Goal: Task Accomplishment & Management: Manage account settings

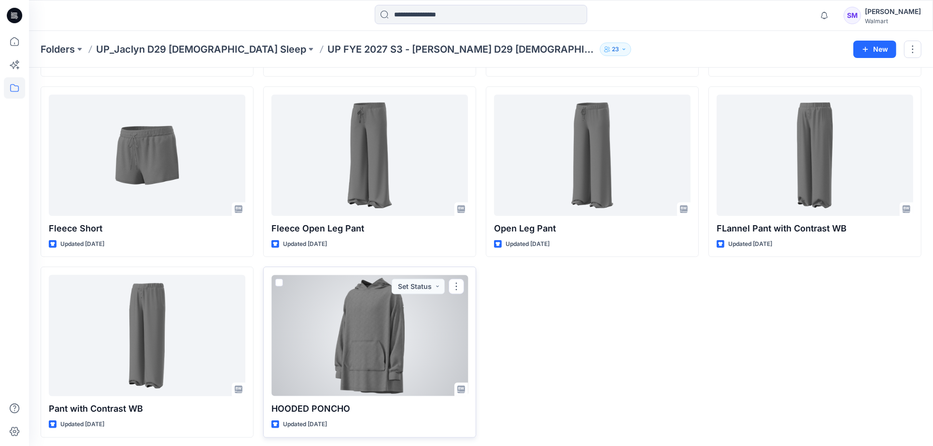
scroll to position [926, 0]
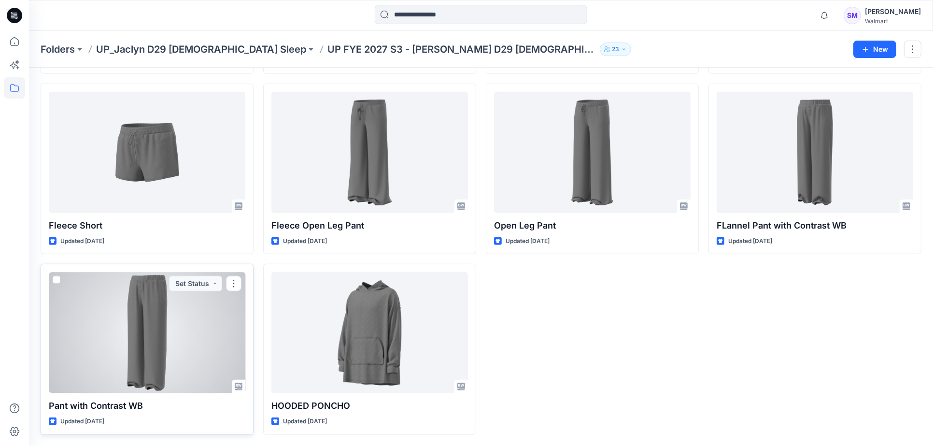
click at [184, 345] on div at bounding box center [147, 332] width 197 height 121
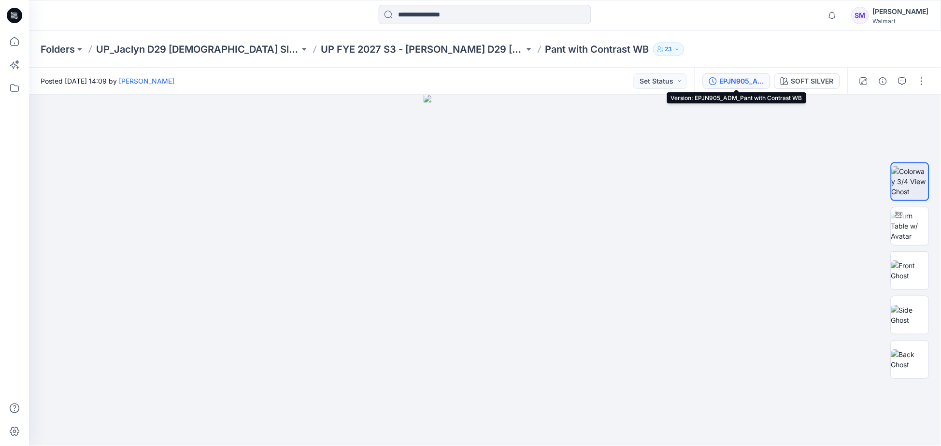
click at [737, 81] on div "EPJN905_ADM_Pant with Contrast WB" at bounding box center [742, 81] width 44 height 11
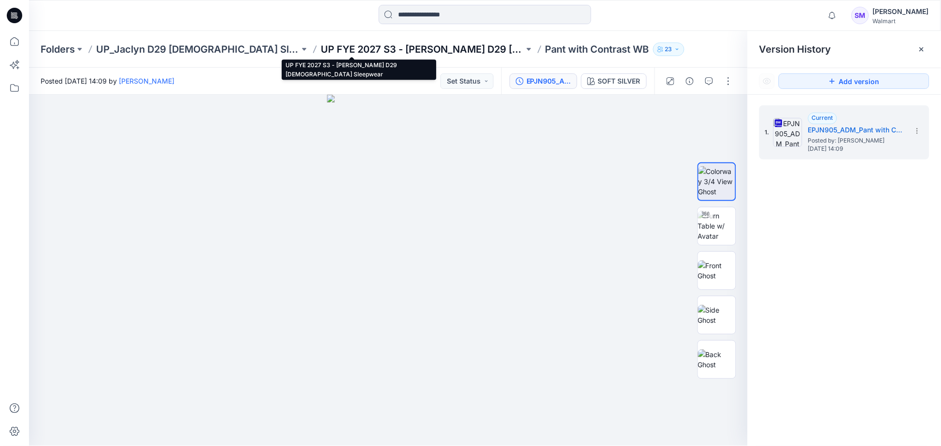
click at [332, 47] on p "UP FYE 2027 S3 - [PERSON_NAME] D29 [DEMOGRAPHIC_DATA] Sleepwear" at bounding box center [422, 49] width 203 height 14
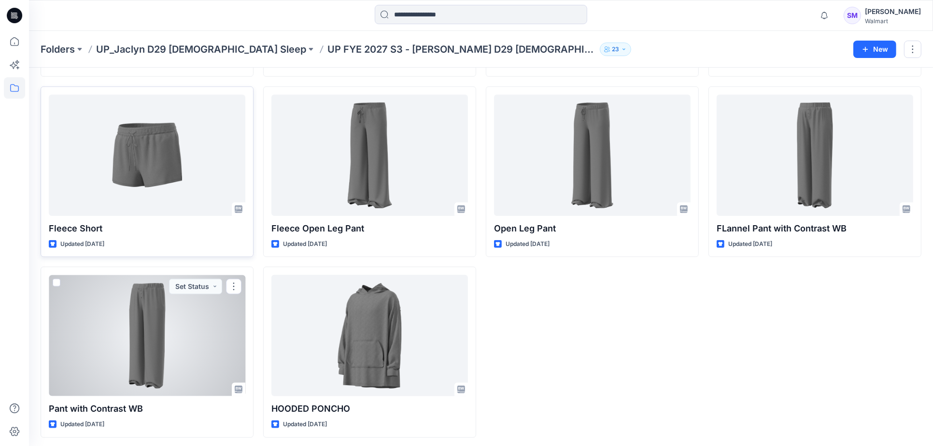
scroll to position [926, 0]
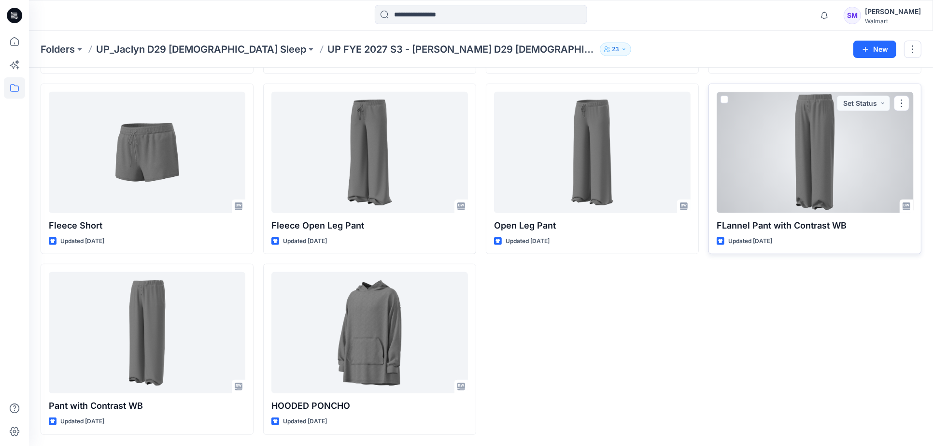
click at [840, 172] on div at bounding box center [815, 152] width 197 height 121
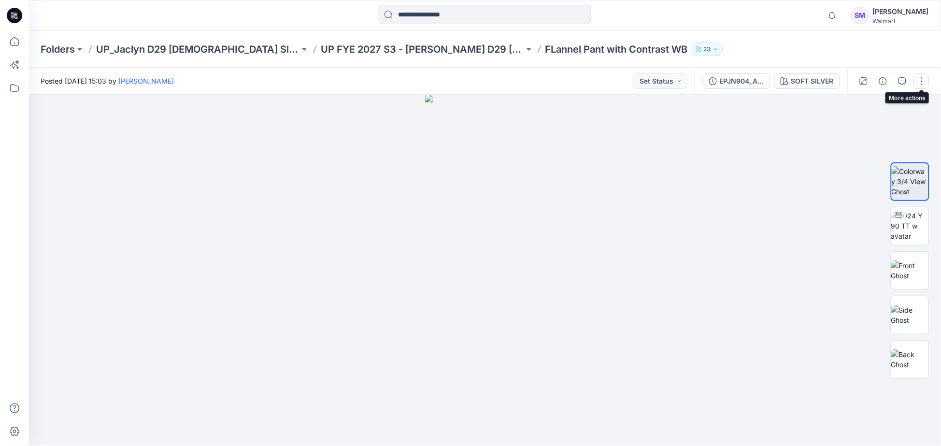
click at [920, 76] on button "button" at bounding box center [921, 80] width 15 height 15
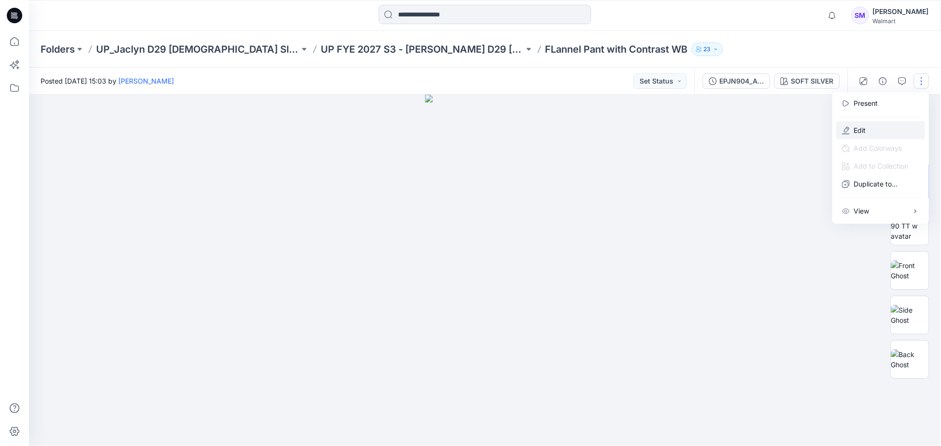
click at [861, 127] on p "Edit" at bounding box center [860, 130] width 12 height 10
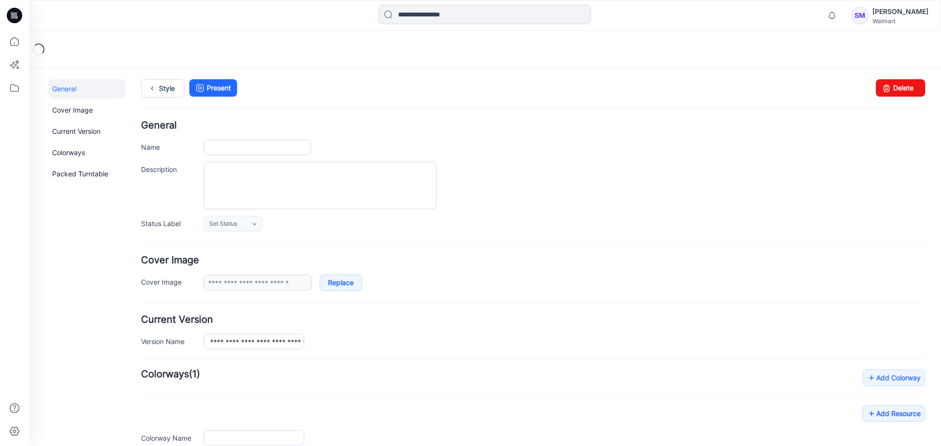
type input "**********"
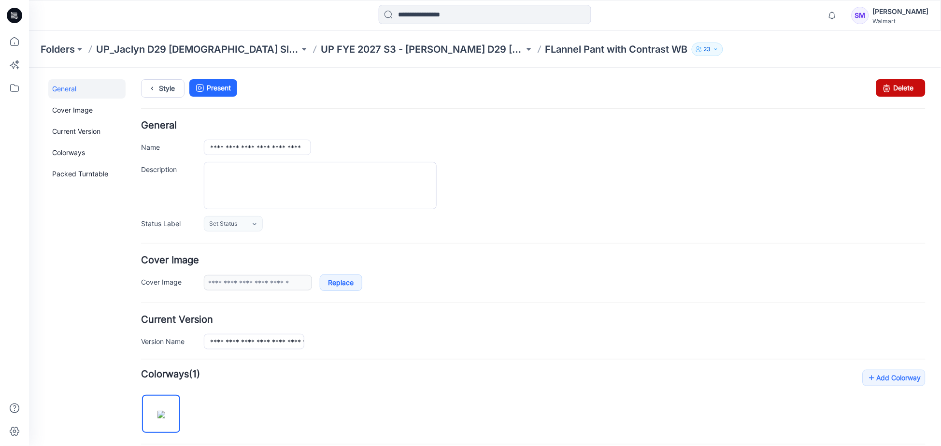
drag, startPoint x: 536, startPoint y: 117, endPoint x: 895, endPoint y: 91, distance: 359.7
click at [895, 91] on link "Delete" at bounding box center [900, 87] width 49 height 17
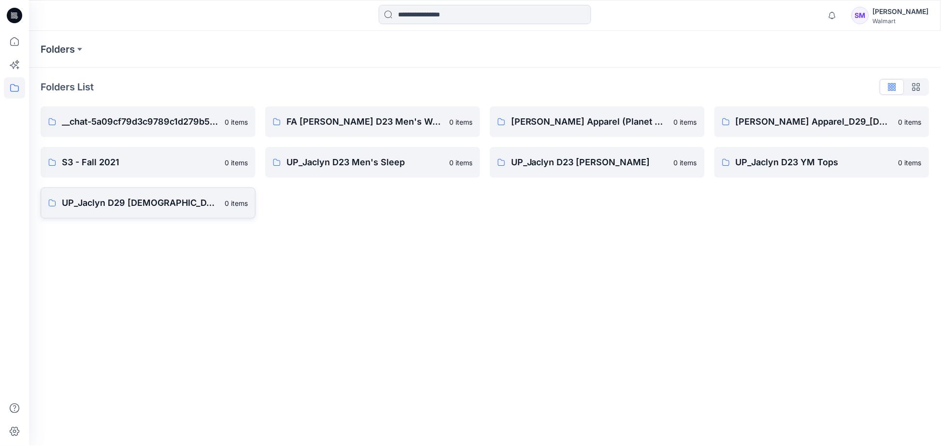
click at [126, 201] on p "UP_Jaclyn D29 [DEMOGRAPHIC_DATA] Sleep" at bounding box center [140, 203] width 157 height 14
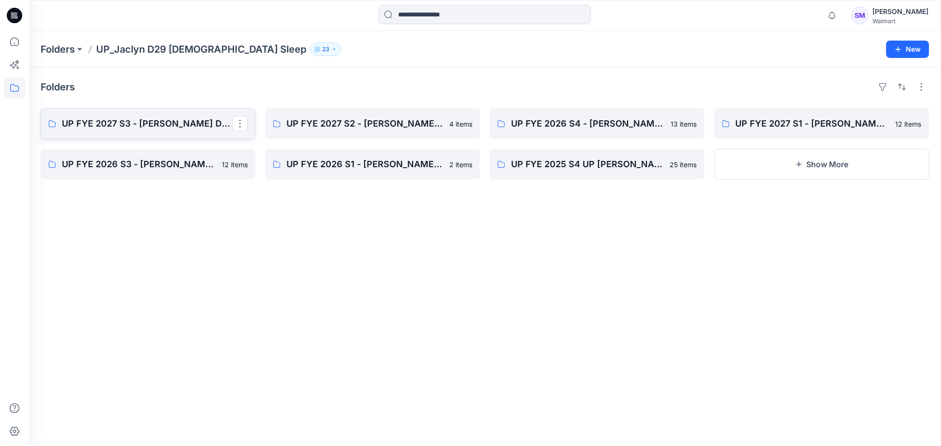
click at [145, 132] on link "UP FYE 2027 S3 - [PERSON_NAME] D29 [DEMOGRAPHIC_DATA] Sleepwear" at bounding box center [148, 123] width 215 height 31
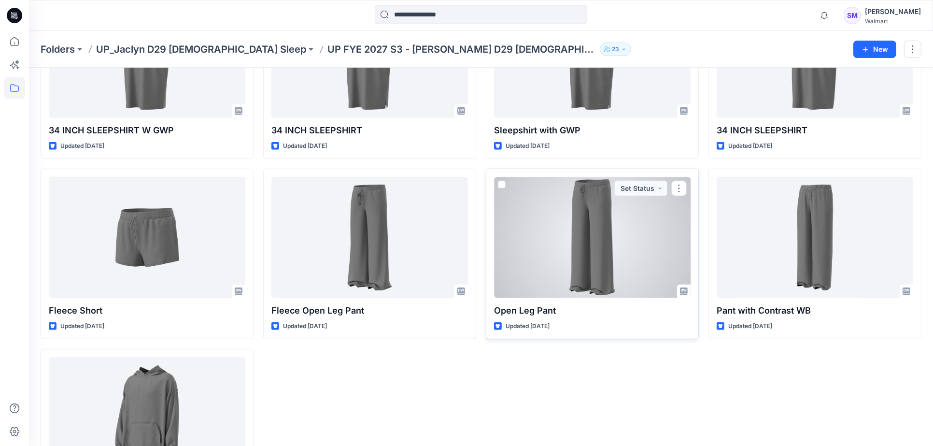
scroll to position [926, 0]
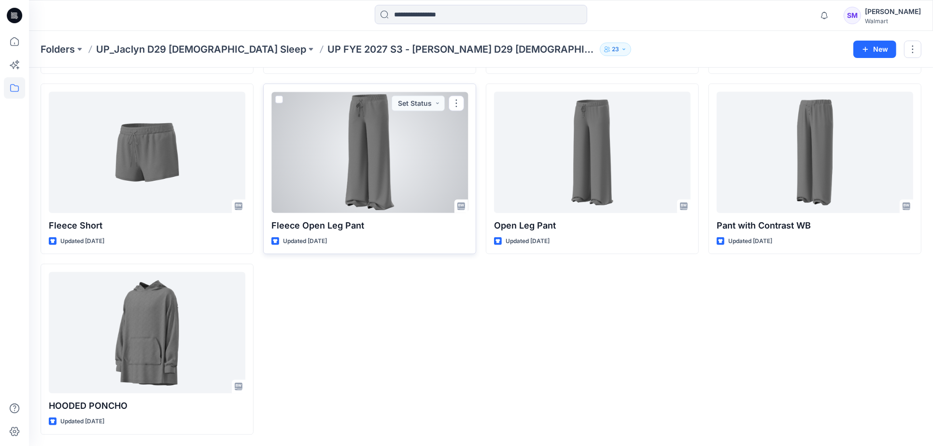
click at [436, 167] on div at bounding box center [369, 152] width 197 height 121
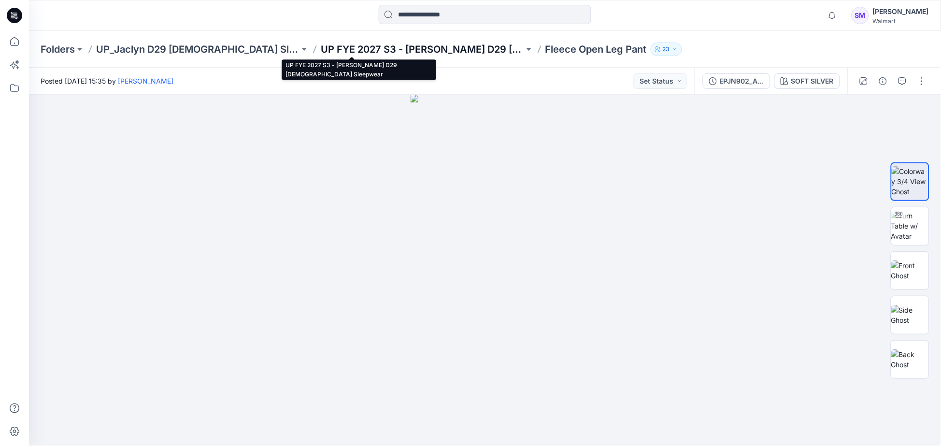
click at [368, 47] on p "UP FYE 2027 S3 - [PERSON_NAME] D29 [DEMOGRAPHIC_DATA] Sleepwear" at bounding box center [422, 49] width 203 height 14
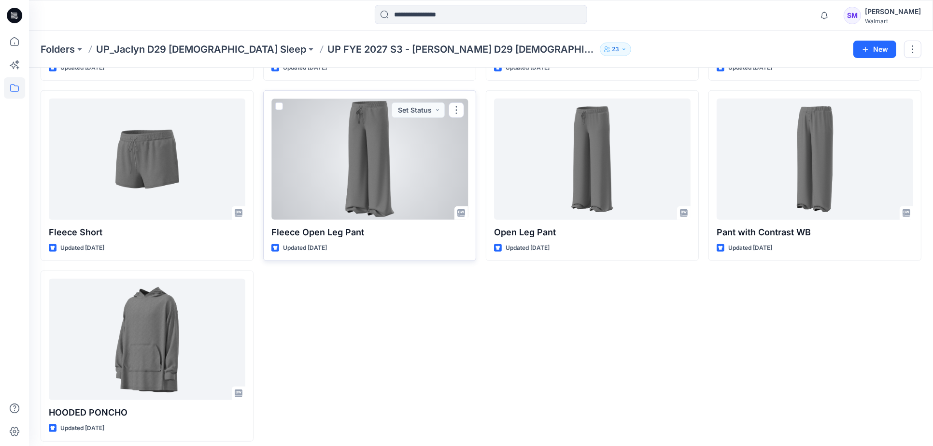
scroll to position [926, 0]
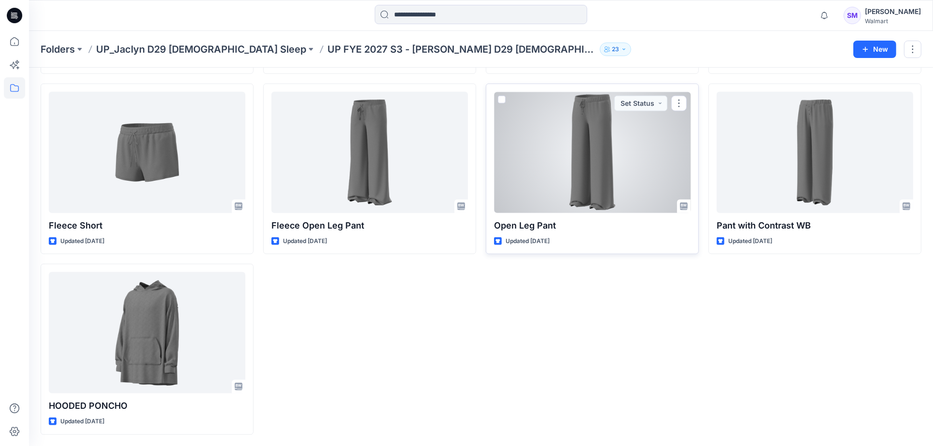
click at [647, 144] on div at bounding box center [592, 152] width 197 height 121
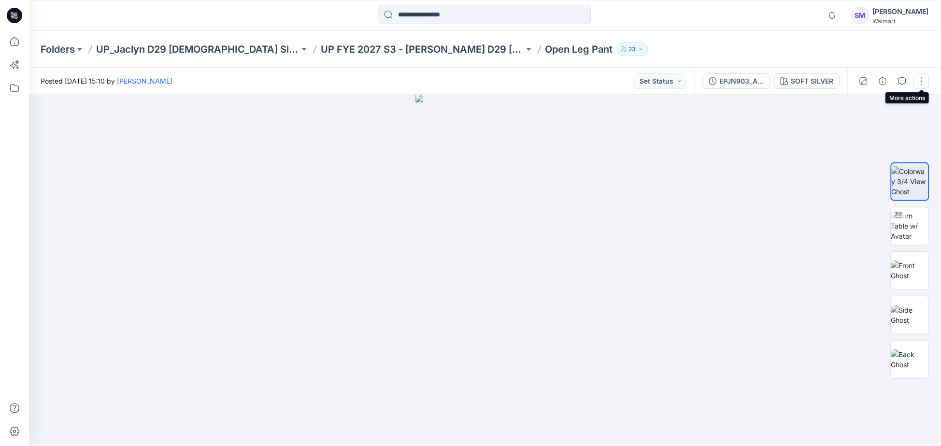
click at [920, 81] on button "button" at bounding box center [921, 80] width 15 height 15
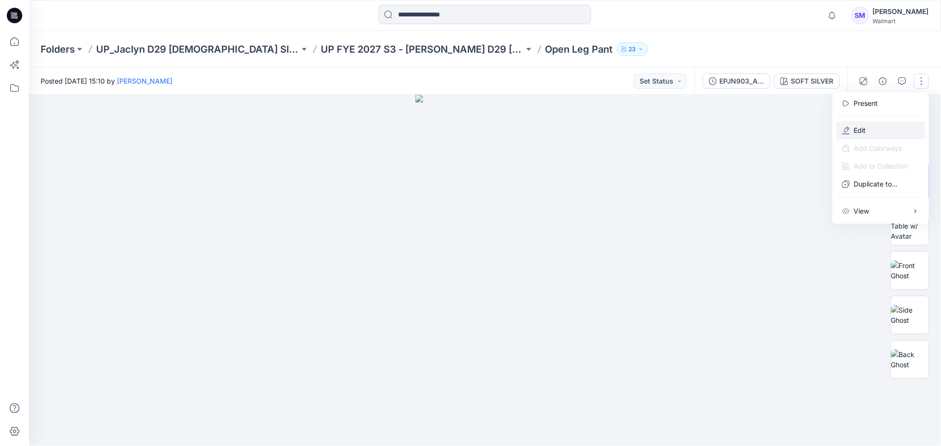
click at [860, 128] on p "Edit" at bounding box center [860, 130] width 12 height 10
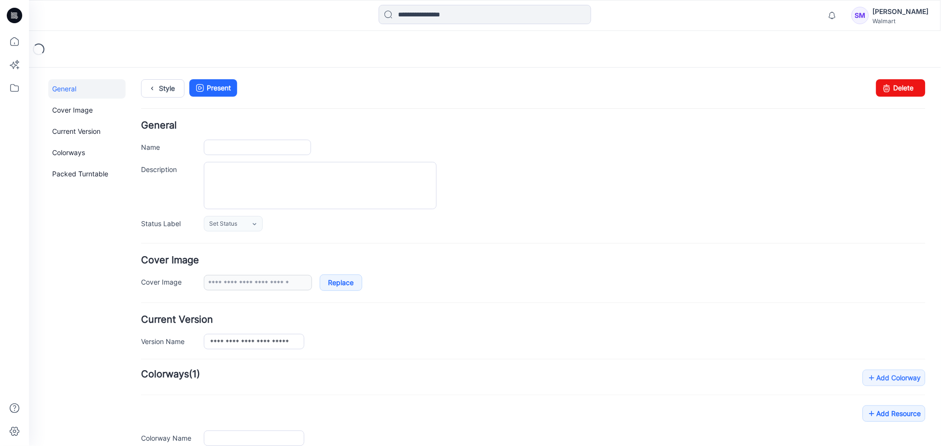
type input "**********"
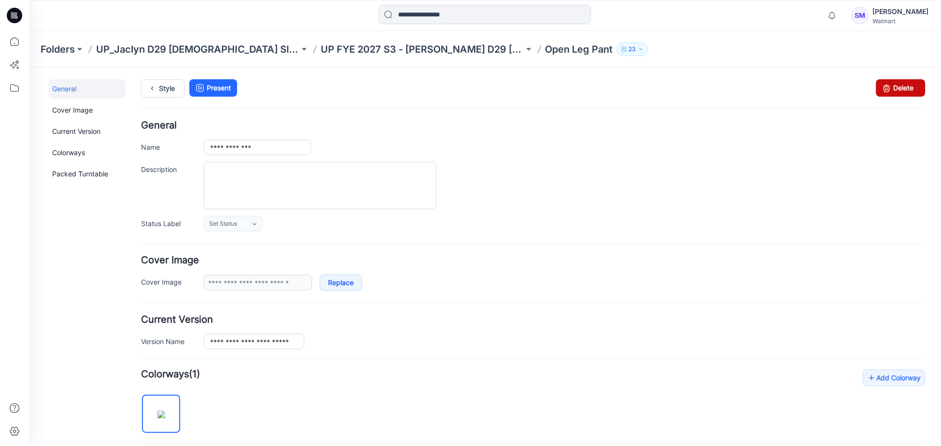
drag, startPoint x: 891, startPoint y: 89, endPoint x: 555, endPoint y: 101, distance: 335.8
click at [891, 89] on link "Delete" at bounding box center [900, 87] width 49 height 17
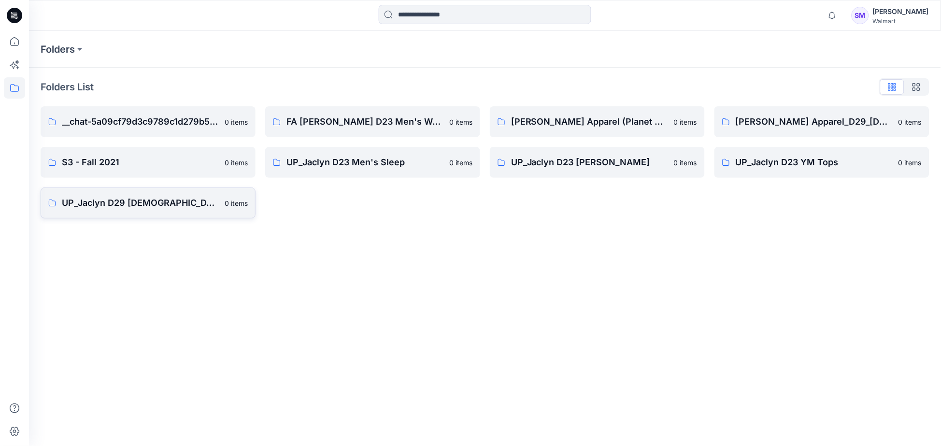
click at [169, 204] on p "UP_Jaclyn D29 [DEMOGRAPHIC_DATA] Sleep" at bounding box center [140, 203] width 157 height 14
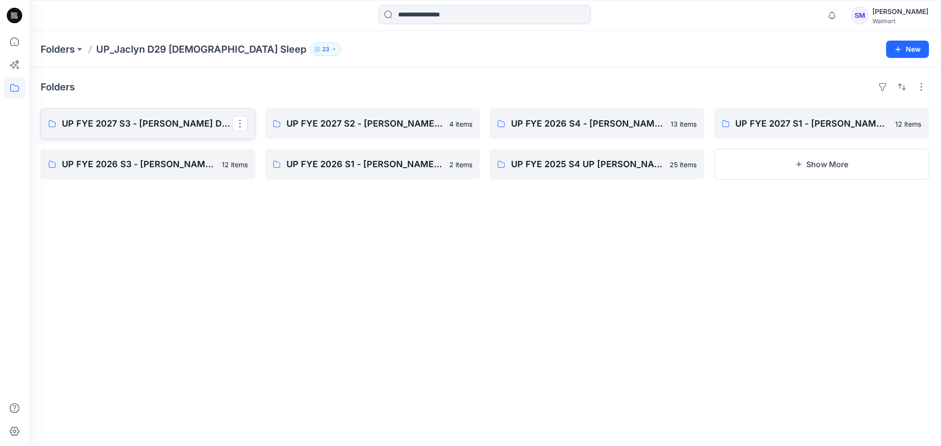
click at [177, 127] on p "UP FYE 2027 S3 - [PERSON_NAME] D29 [DEMOGRAPHIC_DATA] Sleepwear" at bounding box center [147, 124] width 170 height 14
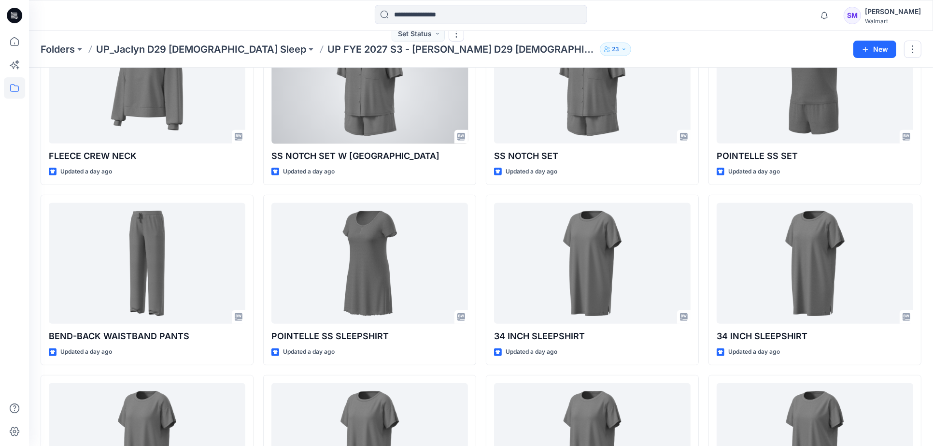
scroll to position [508, 0]
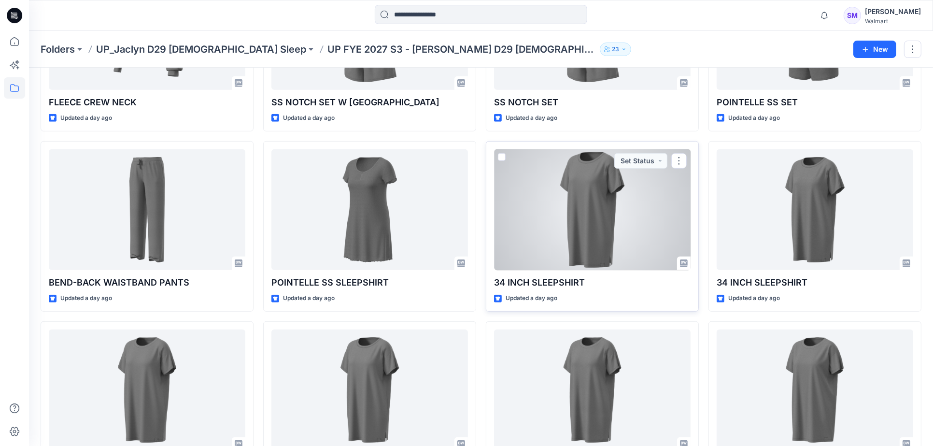
click at [530, 234] on div at bounding box center [592, 209] width 197 height 121
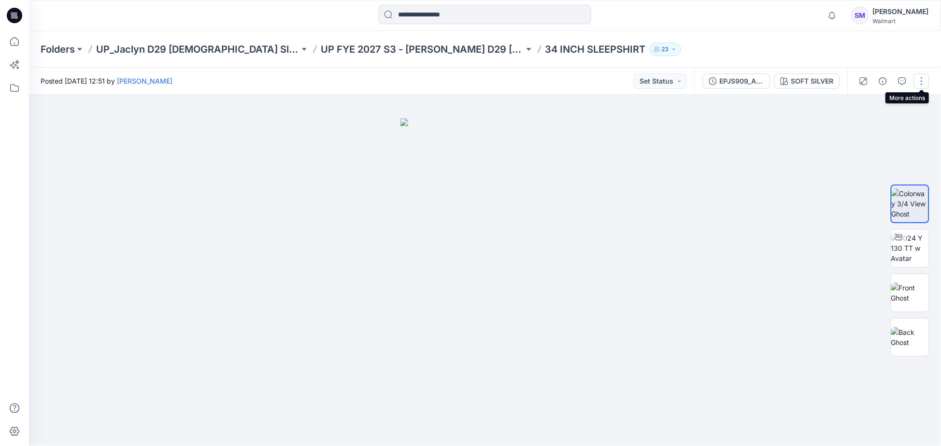
click at [918, 80] on button "button" at bounding box center [921, 80] width 15 height 15
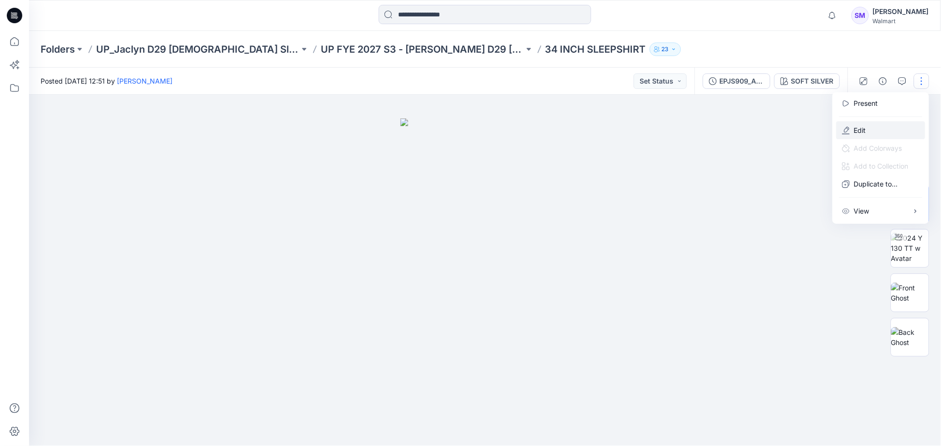
click at [887, 125] on button "Edit" at bounding box center [880, 130] width 89 height 18
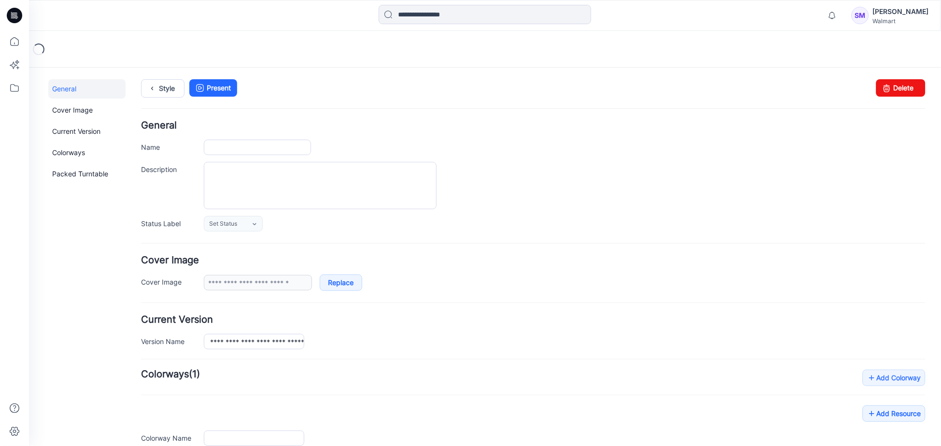
type input "**********"
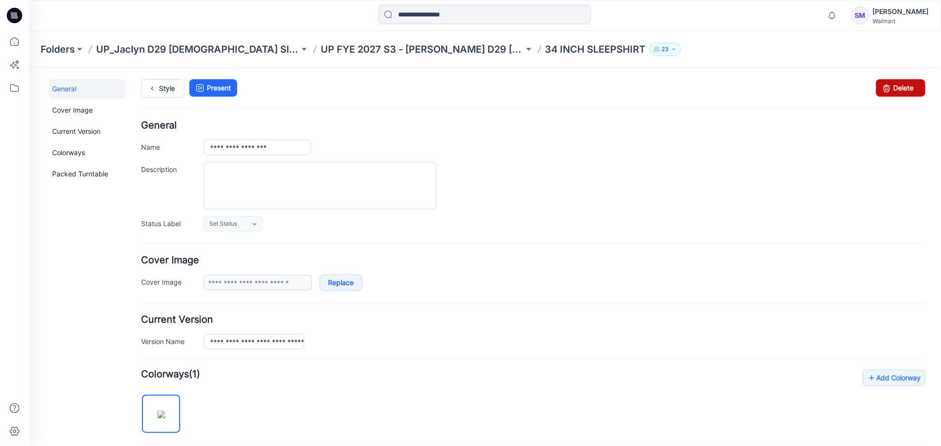
click at [902, 80] on link "Delete" at bounding box center [900, 87] width 49 height 17
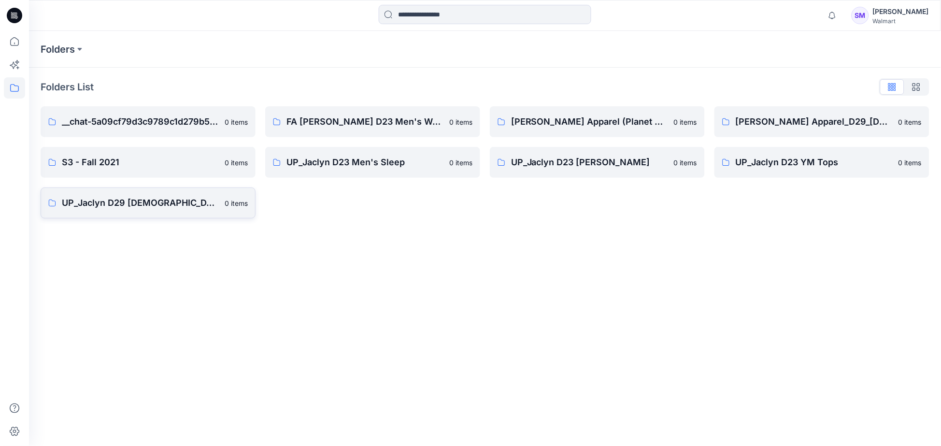
click at [152, 206] on p "UP_Jaclyn D29 [DEMOGRAPHIC_DATA] Sleep" at bounding box center [140, 203] width 157 height 14
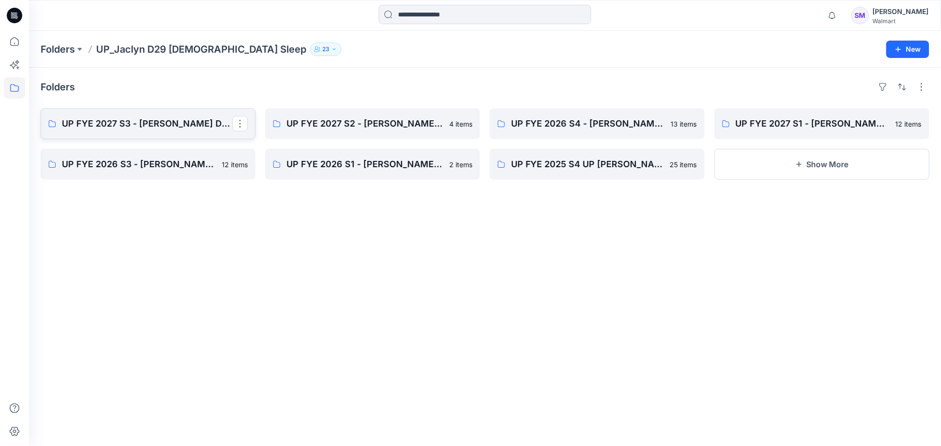
click at [166, 126] on p "UP FYE 2027 S3 - [PERSON_NAME] D29 [DEMOGRAPHIC_DATA] Sleepwear" at bounding box center [147, 124] width 170 height 14
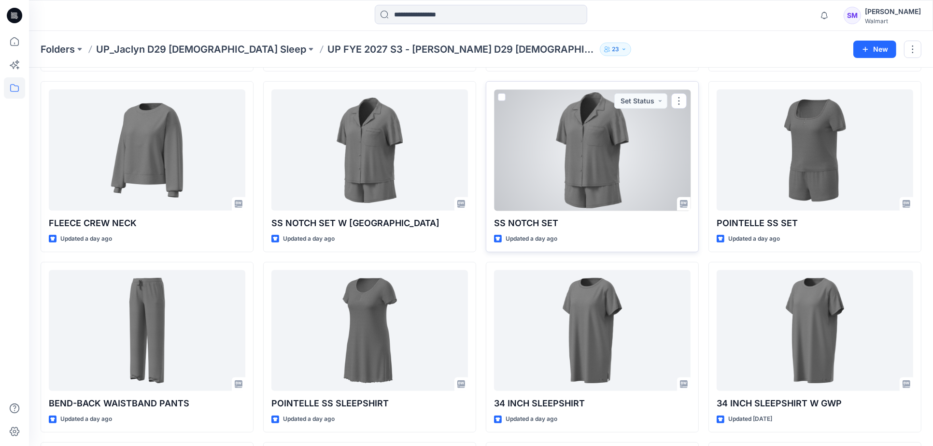
scroll to position [401, 0]
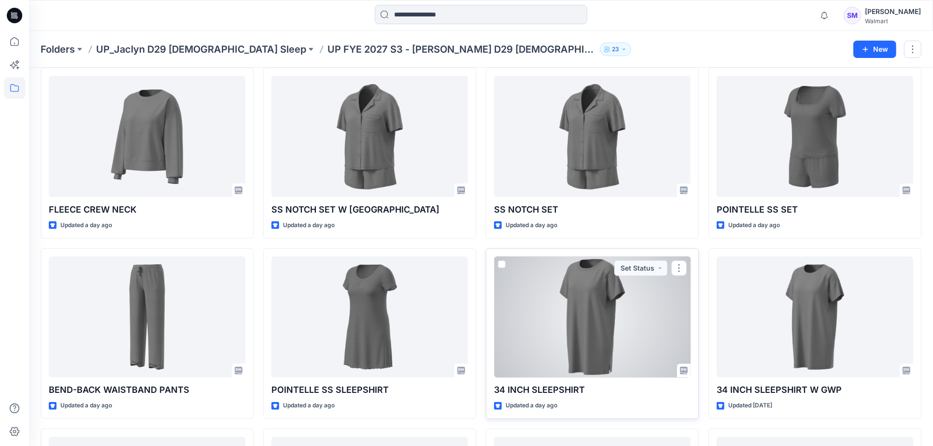
click at [647, 314] on div at bounding box center [592, 316] width 197 height 121
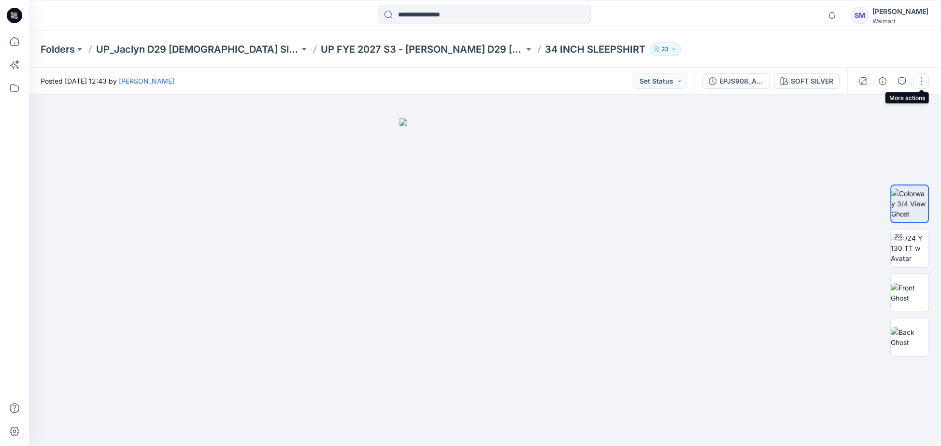
click at [920, 83] on button "button" at bounding box center [921, 80] width 15 height 15
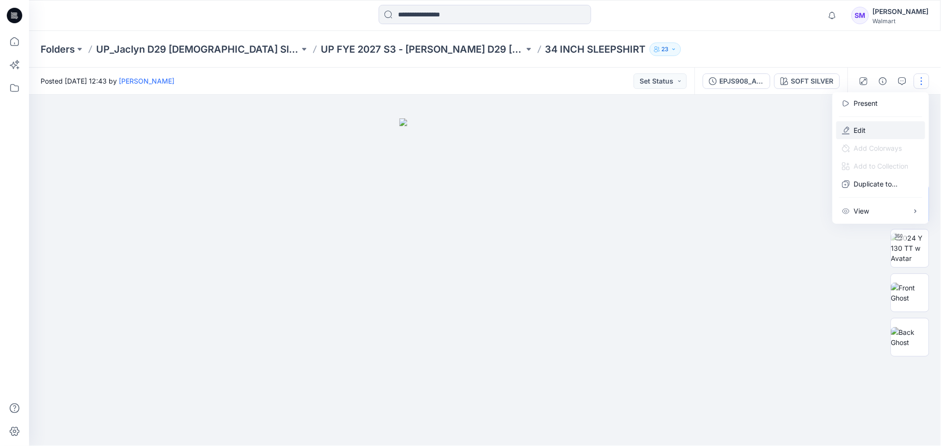
click at [857, 132] on p "Edit" at bounding box center [860, 130] width 12 height 10
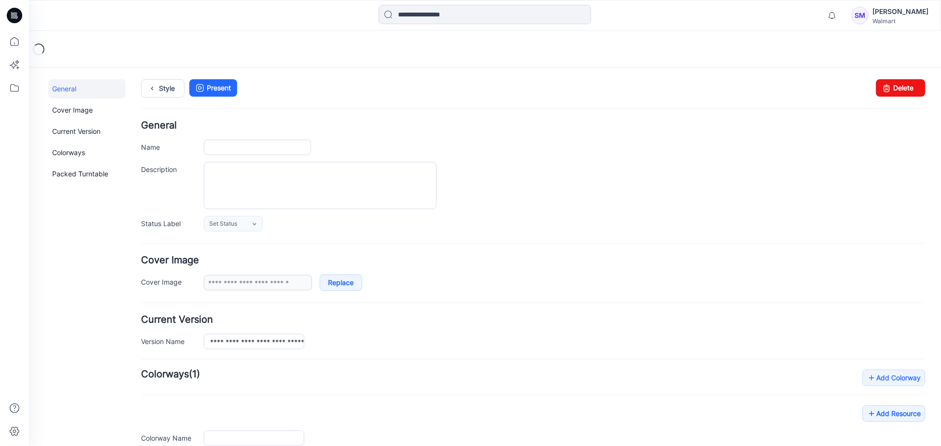
type input "**********"
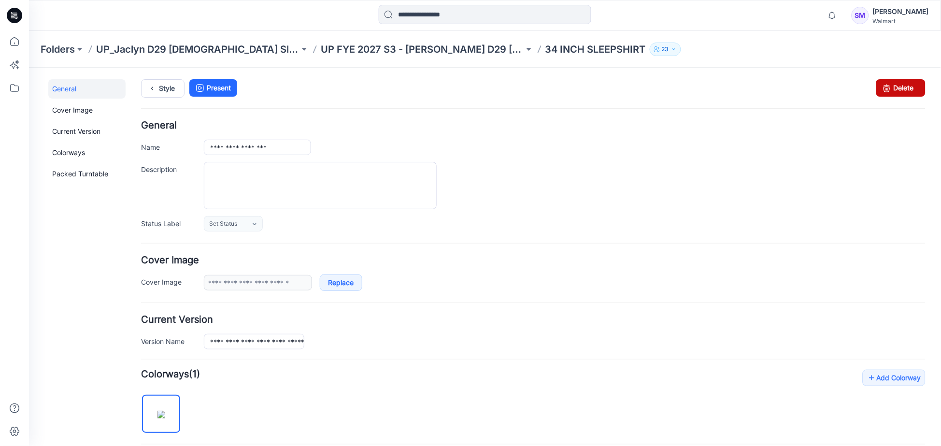
drag, startPoint x: 898, startPoint y: 84, endPoint x: 553, endPoint y: 101, distance: 345.7
click at [898, 84] on link "Delete" at bounding box center [900, 87] width 49 height 17
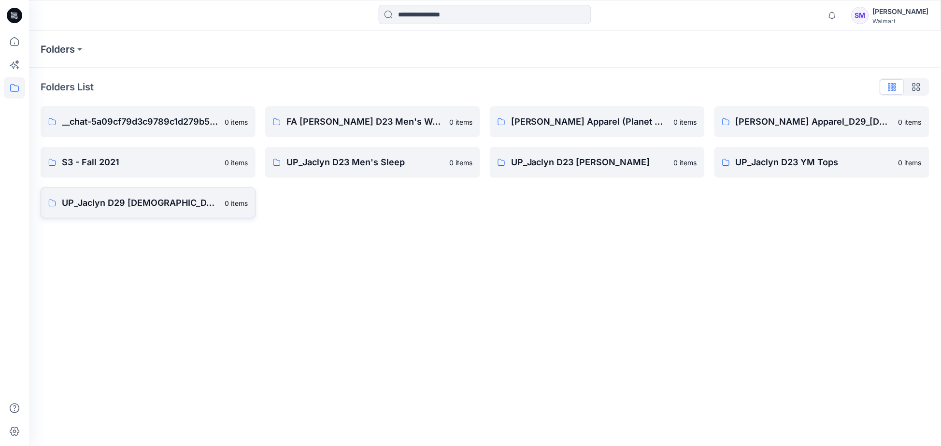
click at [157, 205] on p "UP_Jaclyn D29 [DEMOGRAPHIC_DATA] Sleep" at bounding box center [140, 203] width 157 height 14
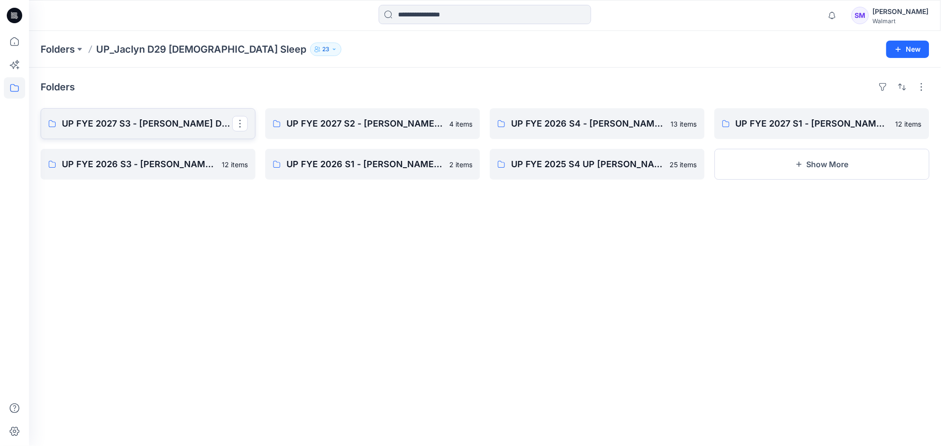
click at [162, 118] on p "UP FYE 2027 S3 - [PERSON_NAME] D29 [DEMOGRAPHIC_DATA] Sleepwear" at bounding box center [147, 124] width 170 height 14
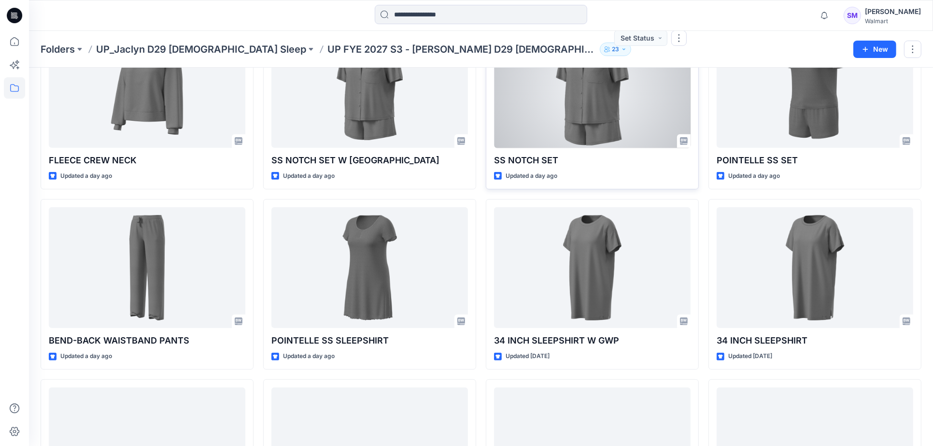
scroll to position [454, 0]
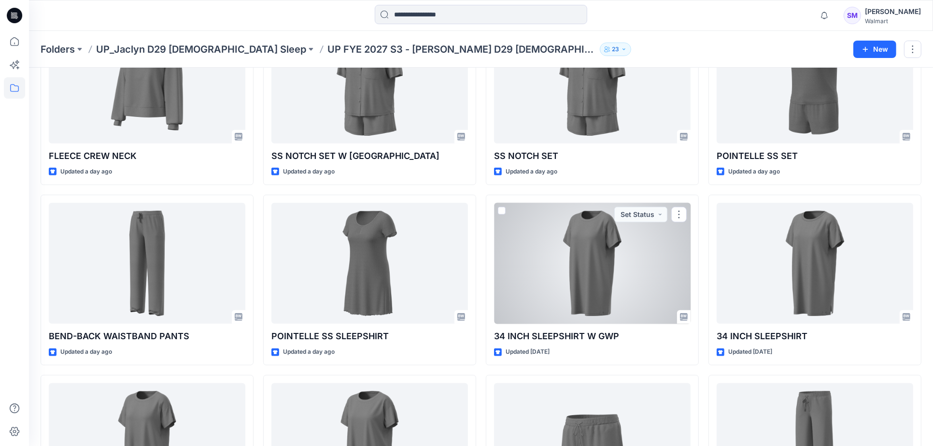
click at [667, 271] on div at bounding box center [592, 263] width 197 height 121
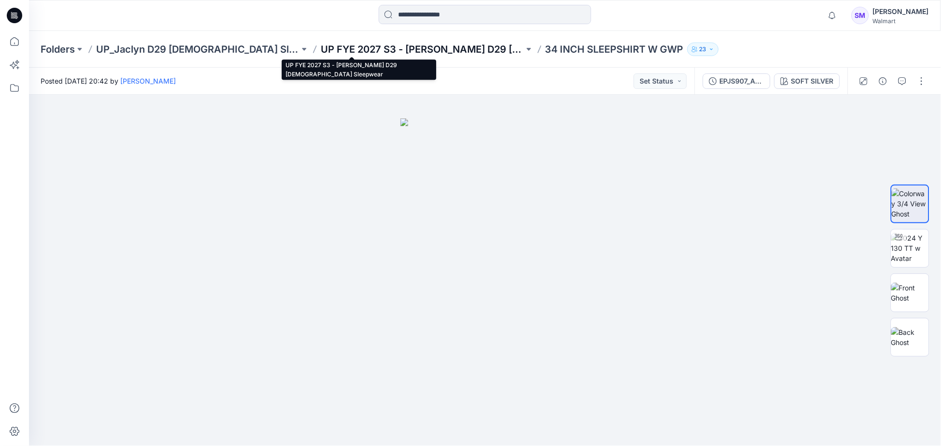
click at [411, 50] on p "UP FYE 2027 S3 - [PERSON_NAME] D29 [DEMOGRAPHIC_DATA] Sleepwear" at bounding box center [422, 49] width 203 height 14
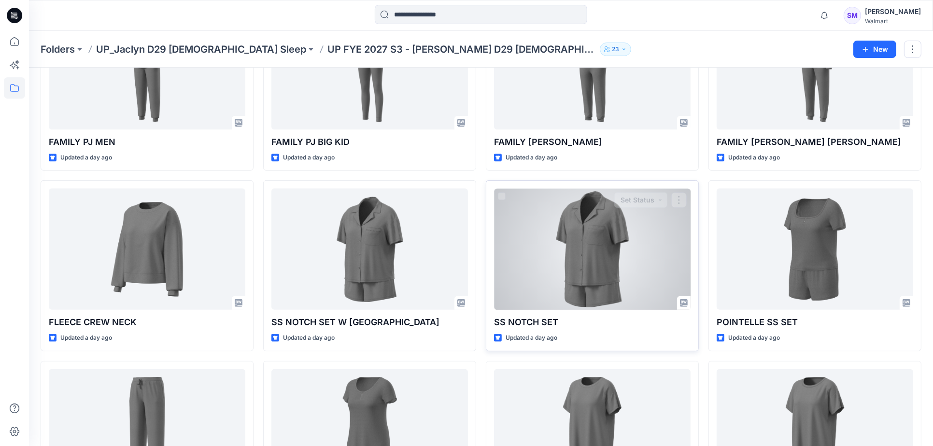
scroll to position [429, 0]
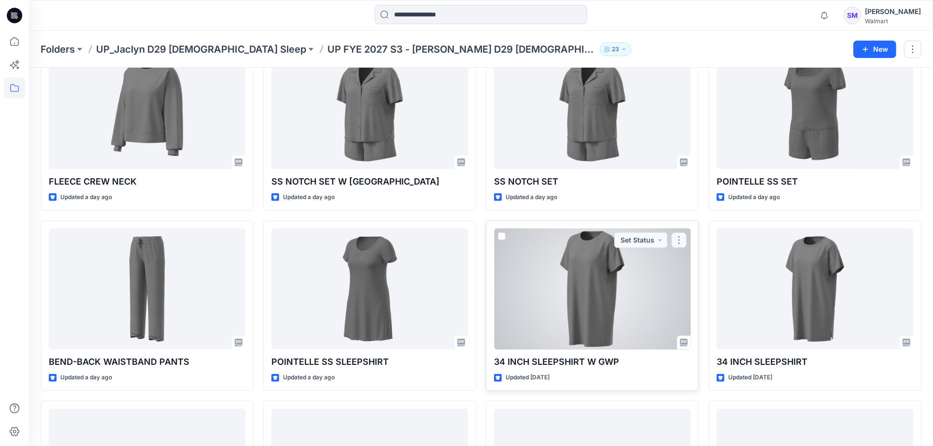
click at [678, 237] on button "button" at bounding box center [678, 239] width 15 height 15
click at [691, 259] on p "Edit" at bounding box center [697, 262] width 12 height 10
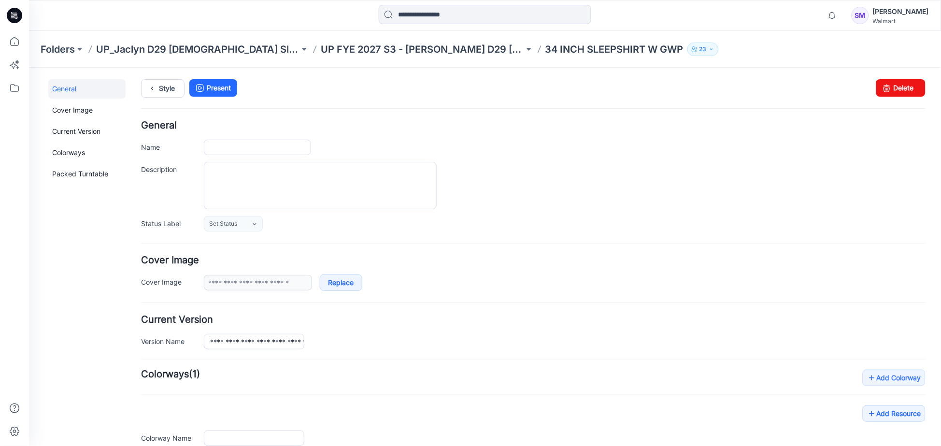
type input "**********"
click at [905, 89] on link "Delete" at bounding box center [900, 87] width 49 height 17
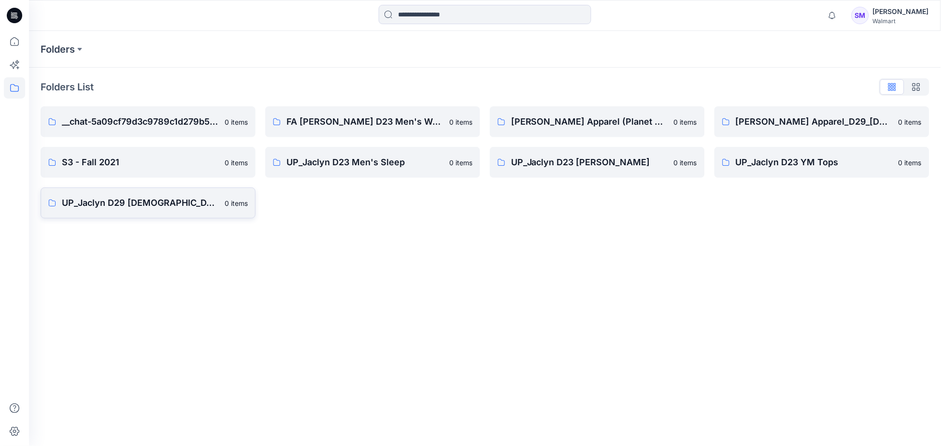
click at [138, 199] on p "UP_Jaclyn D29 [DEMOGRAPHIC_DATA] Sleep" at bounding box center [140, 203] width 157 height 14
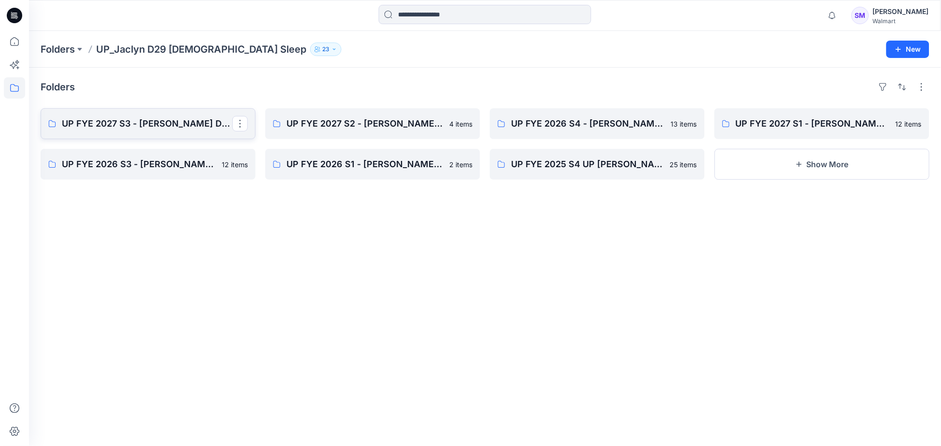
click at [161, 127] on p "UP FYE 2027 S3 - [PERSON_NAME] D29 [DEMOGRAPHIC_DATA] Sleepwear" at bounding box center [147, 124] width 170 height 14
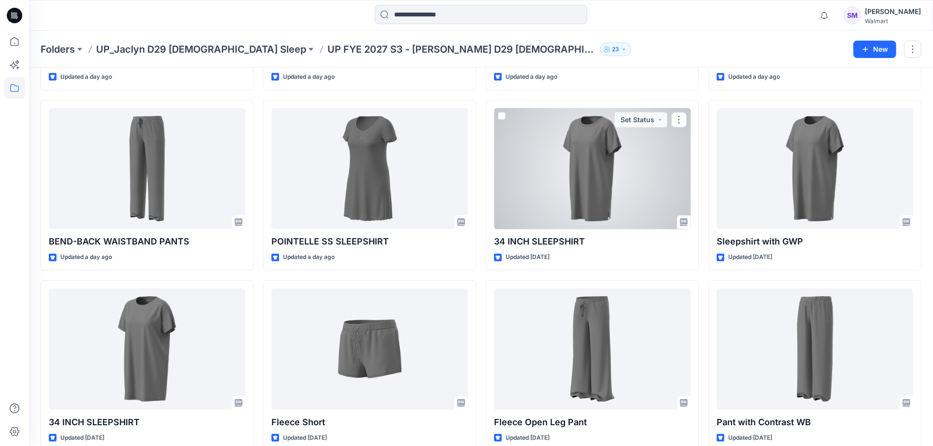
scroll to position [562, 0]
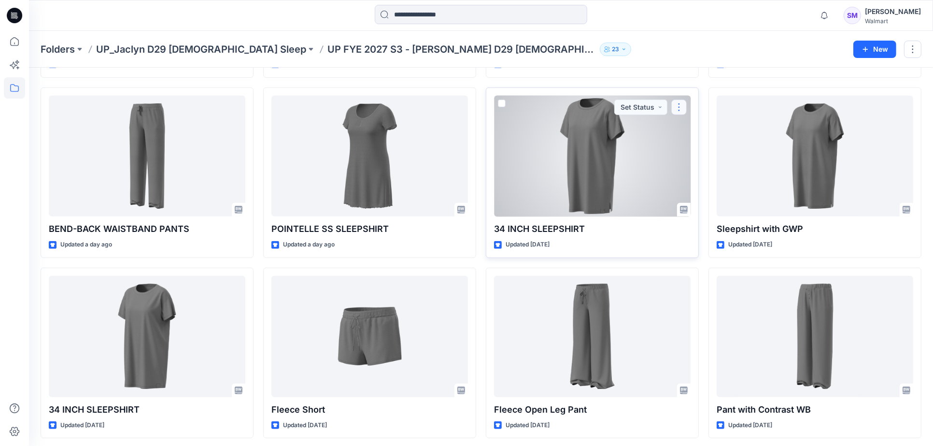
click at [679, 107] on button "button" at bounding box center [678, 106] width 15 height 15
click at [695, 132] on div "34 INCH SLEEPSHIRT Updated [DATE] Set Status" at bounding box center [592, 172] width 213 height 170
click at [679, 107] on button "button" at bounding box center [678, 106] width 15 height 15
click at [693, 126] on p "Edit" at bounding box center [697, 130] width 12 height 10
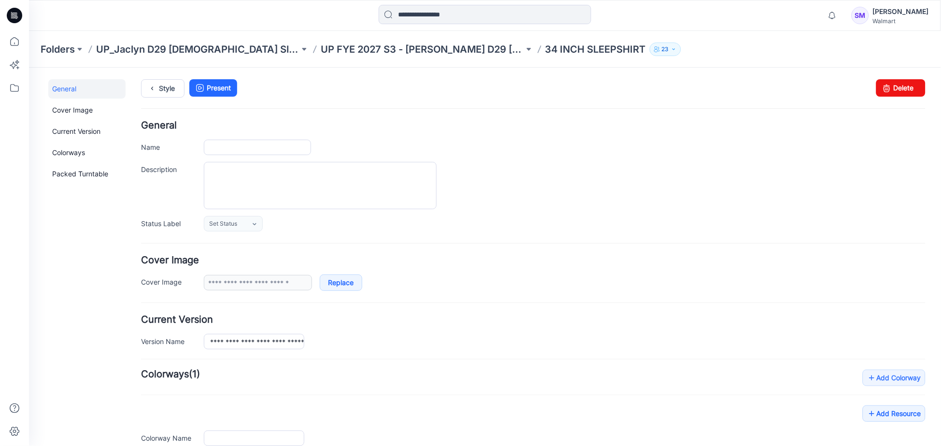
type input "**********"
click at [895, 92] on link "Delete" at bounding box center [900, 87] width 49 height 17
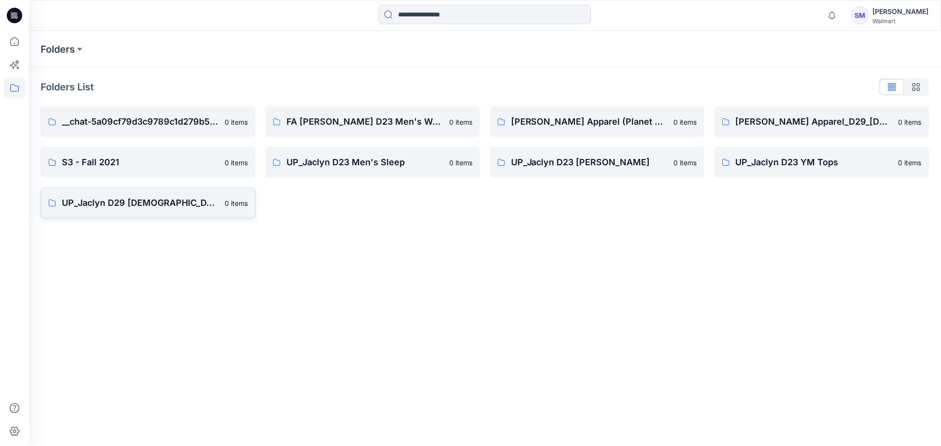
click at [163, 207] on p "UP_Jaclyn D29 [DEMOGRAPHIC_DATA] Sleep" at bounding box center [140, 203] width 157 height 14
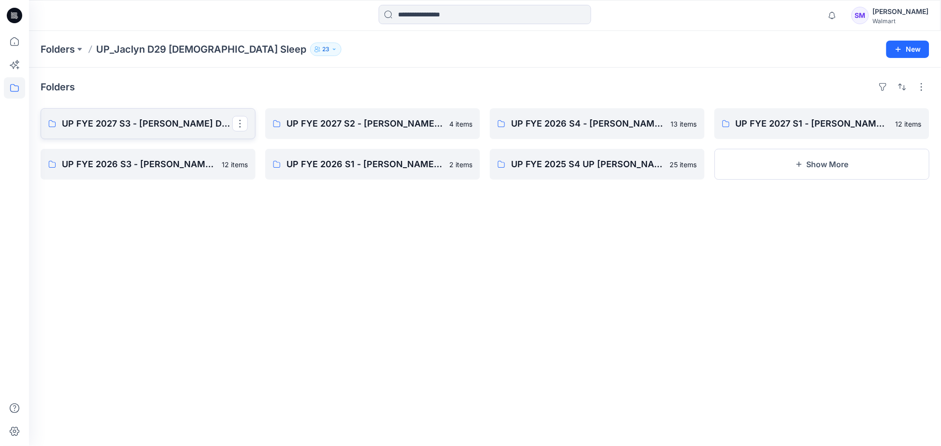
click at [188, 129] on p "UP FYE 2027 S3 - [PERSON_NAME] D29 [DEMOGRAPHIC_DATA] Sleepwear" at bounding box center [147, 124] width 170 height 14
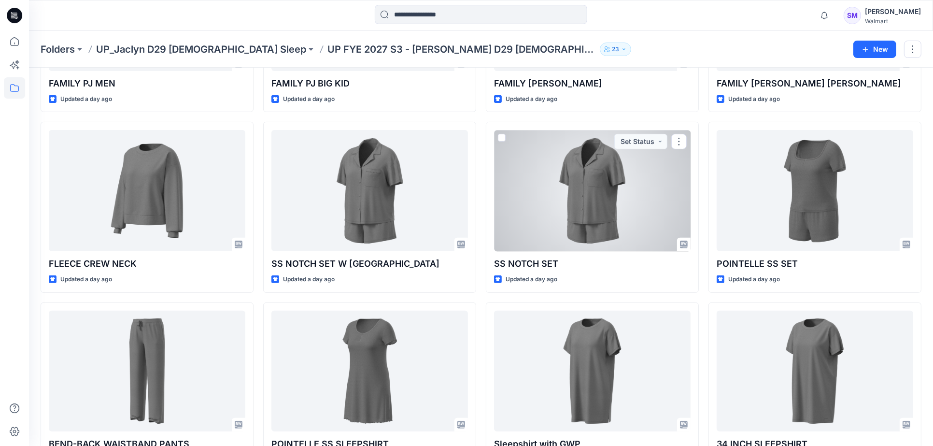
scroll to position [562, 0]
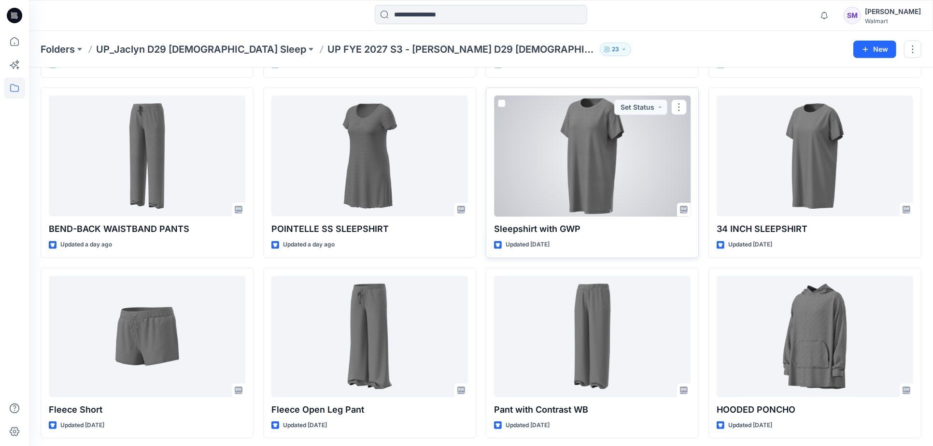
click at [648, 187] on div at bounding box center [592, 156] width 197 height 121
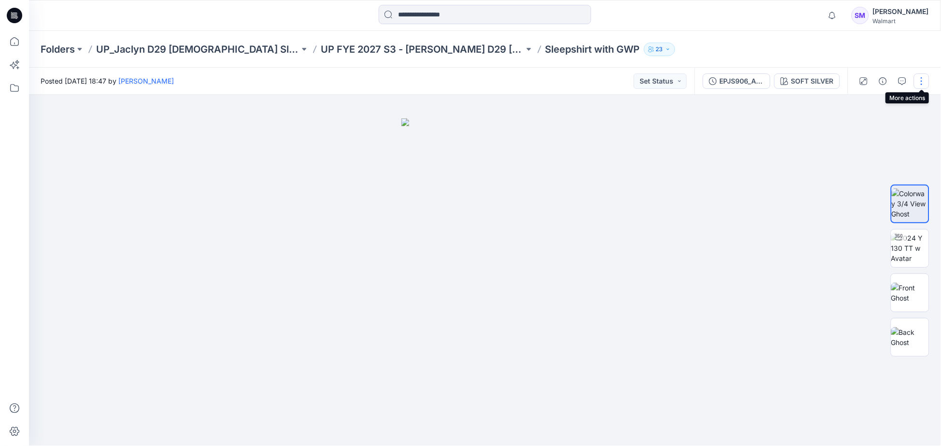
click at [920, 83] on button "button" at bounding box center [921, 80] width 15 height 15
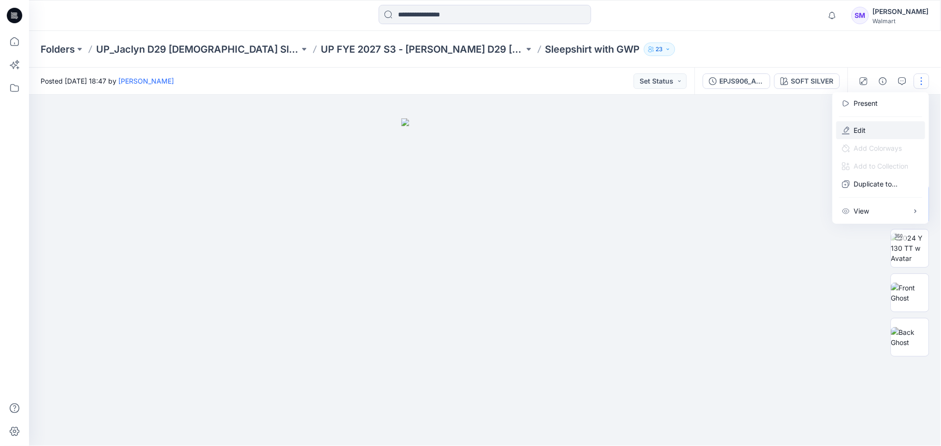
click at [854, 131] on p "Edit" at bounding box center [860, 130] width 12 height 10
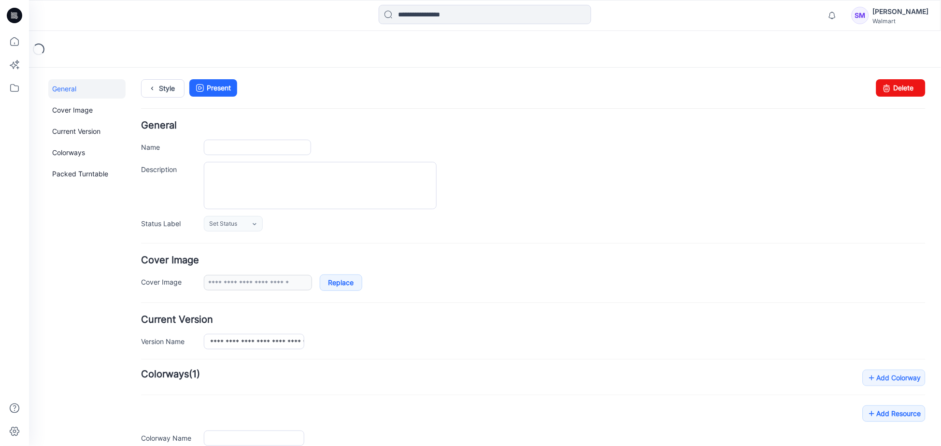
type input "**********"
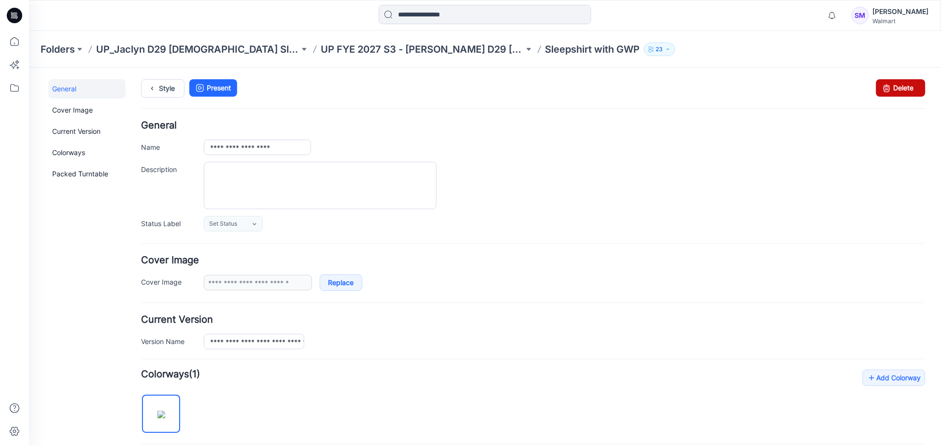
click at [895, 88] on link "Delete" at bounding box center [900, 87] width 49 height 17
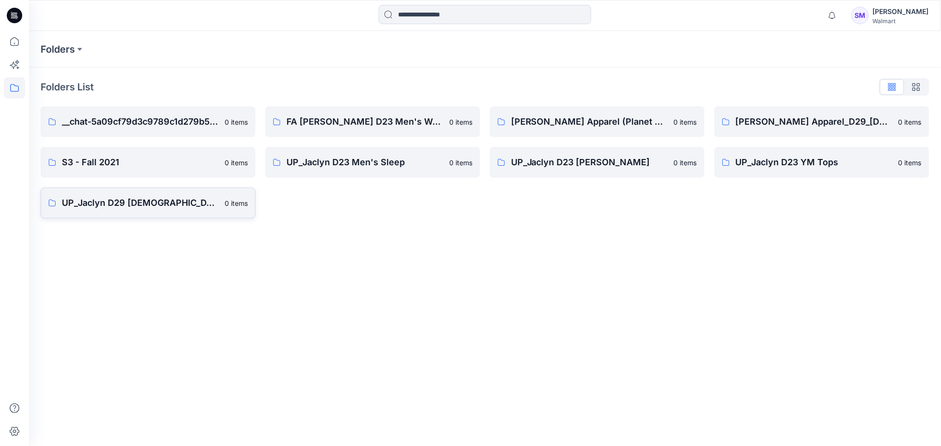
click at [164, 201] on p "UP_Jaclyn D29 [DEMOGRAPHIC_DATA] Sleep" at bounding box center [140, 203] width 157 height 14
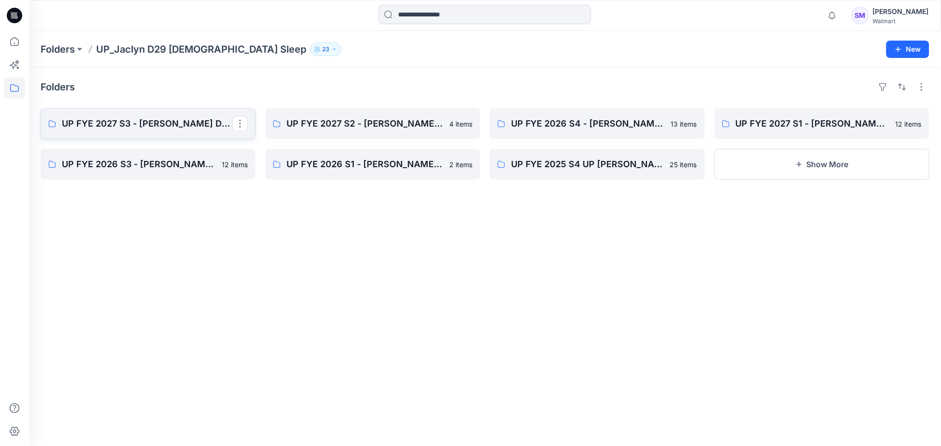
click at [158, 127] on p "UP FYE 2027 S3 - [PERSON_NAME] D29 [DEMOGRAPHIC_DATA] Sleepwear" at bounding box center [147, 124] width 170 height 14
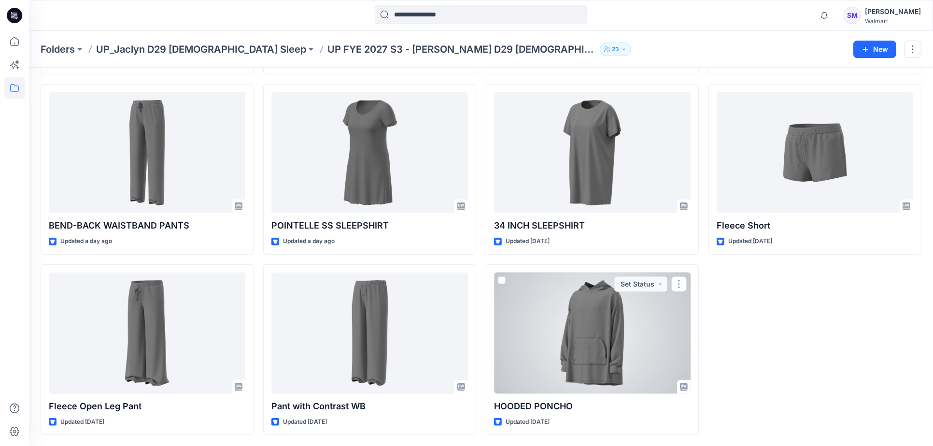
scroll to position [565, 0]
